Goal: Check status: Check status

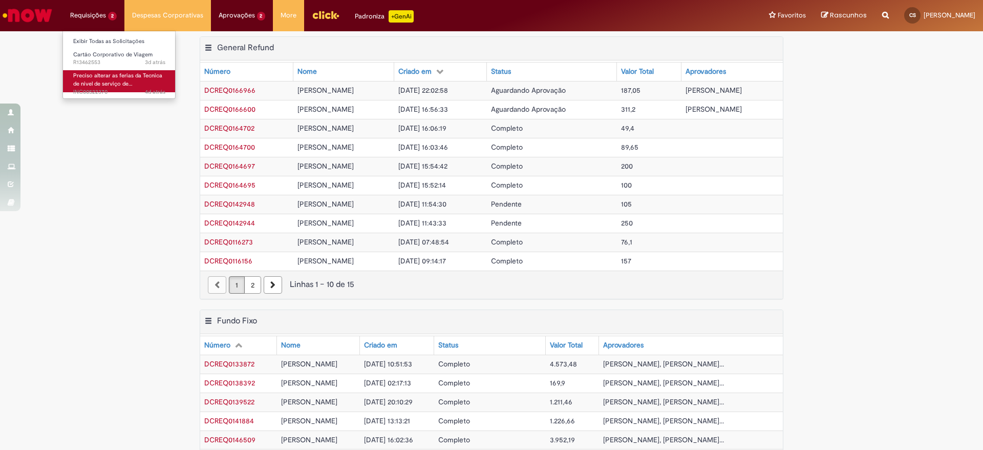
click at [103, 81] on span "Preciso alterar as ferias da Tecnica de nivel de serviço de…" at bounding box center [117, 80] width 89 height 16
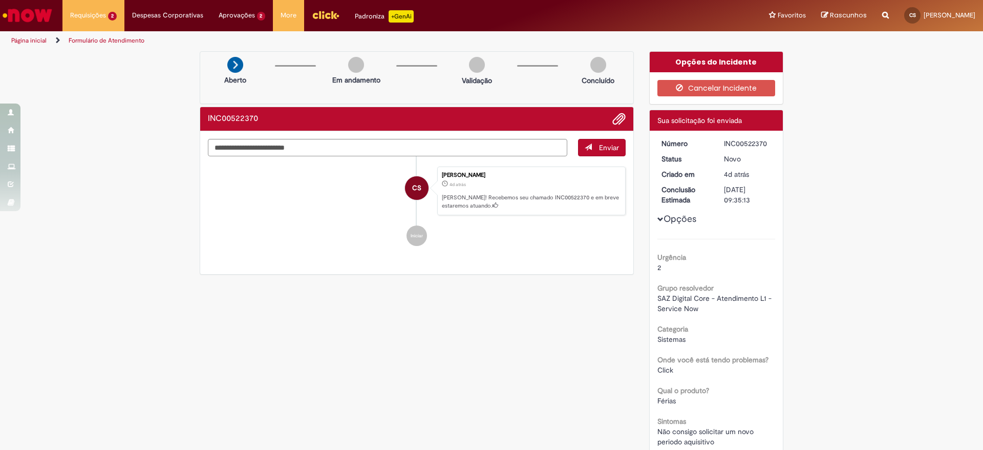
click at [745, 133] on div "Número INC00522370 Status Novo Criado em 4d atrás 4 dias atrás Conclusão Estima…" at bounding box center [717, 419] width 134 height 577
click at [747, 143] on div "INC00522370" at bounding box center [748, 143] width 48 height 10
copy div "INC00522370"
